Goal: Task Accomplishment & Management: Use online tool/utility

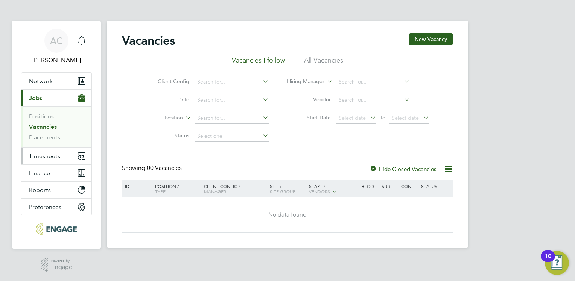
click at [37, 154] on span "Timesheets" at bounding box center [44, 155] width 31 height 7
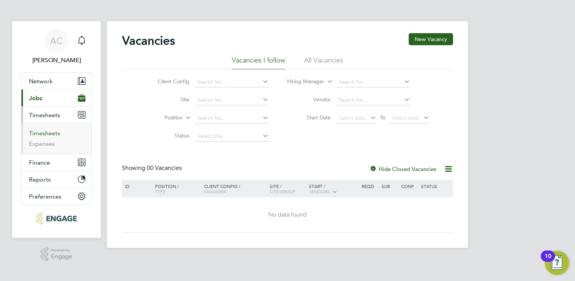
click at [44, 133] on link "Timesheets" at bounding box center [44, 133] width 31 height 7
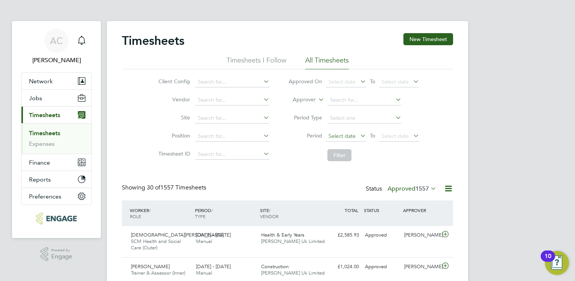
click at [335, 134] on span "Select date" at bounding box center [342, 136] width 27 height 7
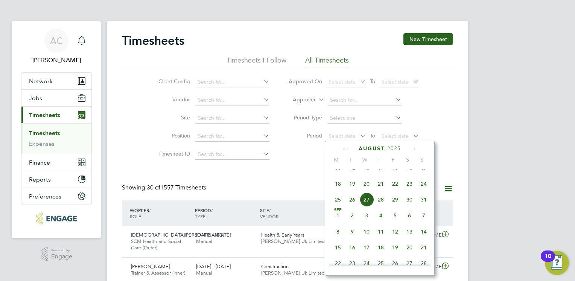
click at [344, 149] on icon at bounding box center [345, 149] width 7 height 8
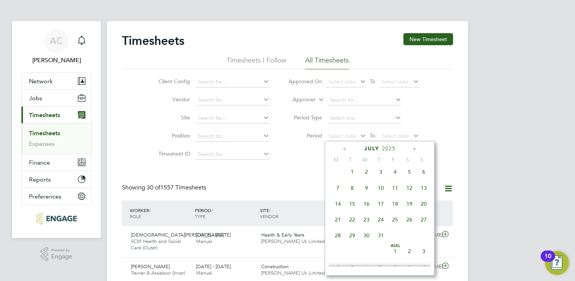
click at [345, 148] on icon at bounding box center [345, 149] width 7 height 8
click at [337, 256] on span "30" at bounding box center [338, 254] width 14 height 14
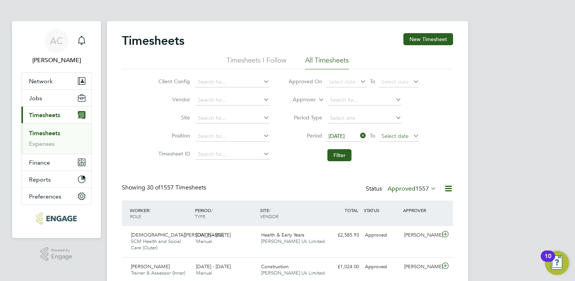
click at [393, 133] on span "Select date" at bounding box center [395, 136] width 27 height 7
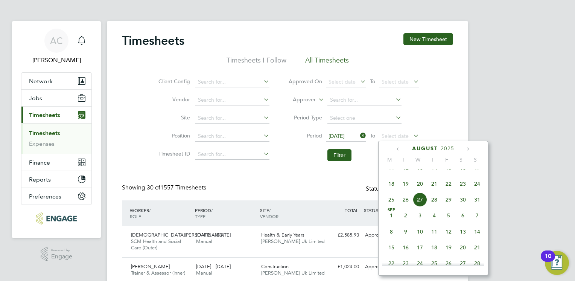
click at [396, 148] on icon at bounding box center [398, 149] width 7 height 8
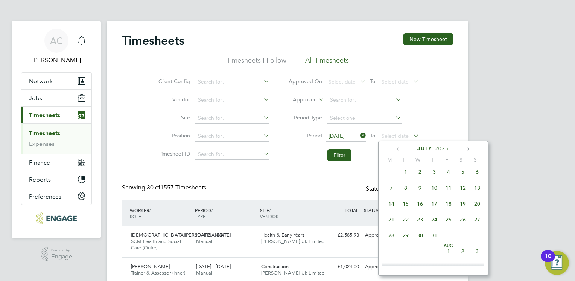
click at [478, 174] on span "6" at bounding box center [477, 172] width 14 height 14
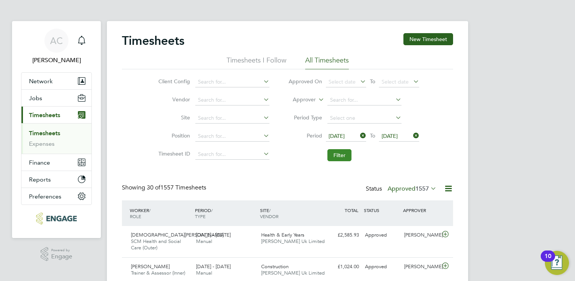
click at [345, 155] on button "Filter" at bounding box center [340, 155] width 24 height 12
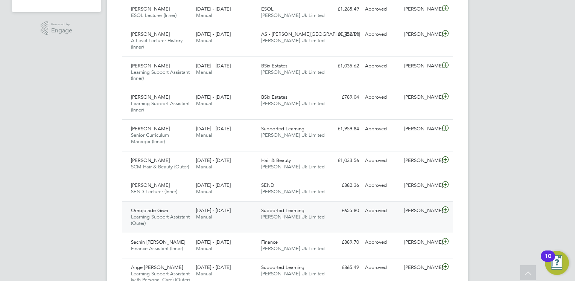
click at [445, 209] on icon at bounding box center [445, 210] width 9 height 6
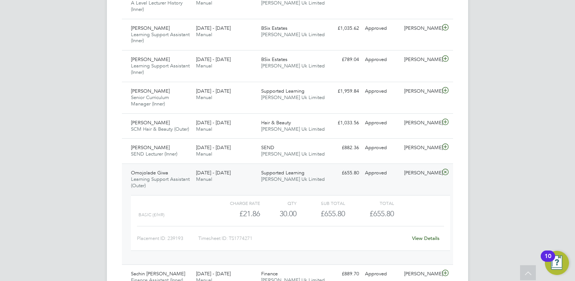
click at [424, 237] on link "View Details" at bounding box center [425, 238] width 27 height 6
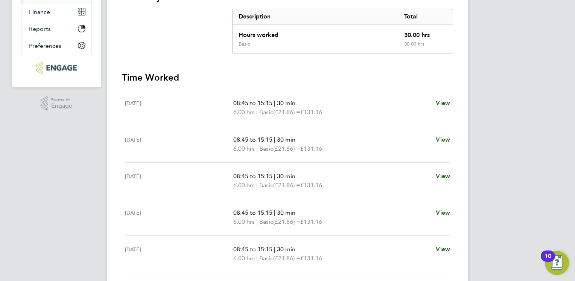
scroll to position [171, 0]
